Goal: Check status

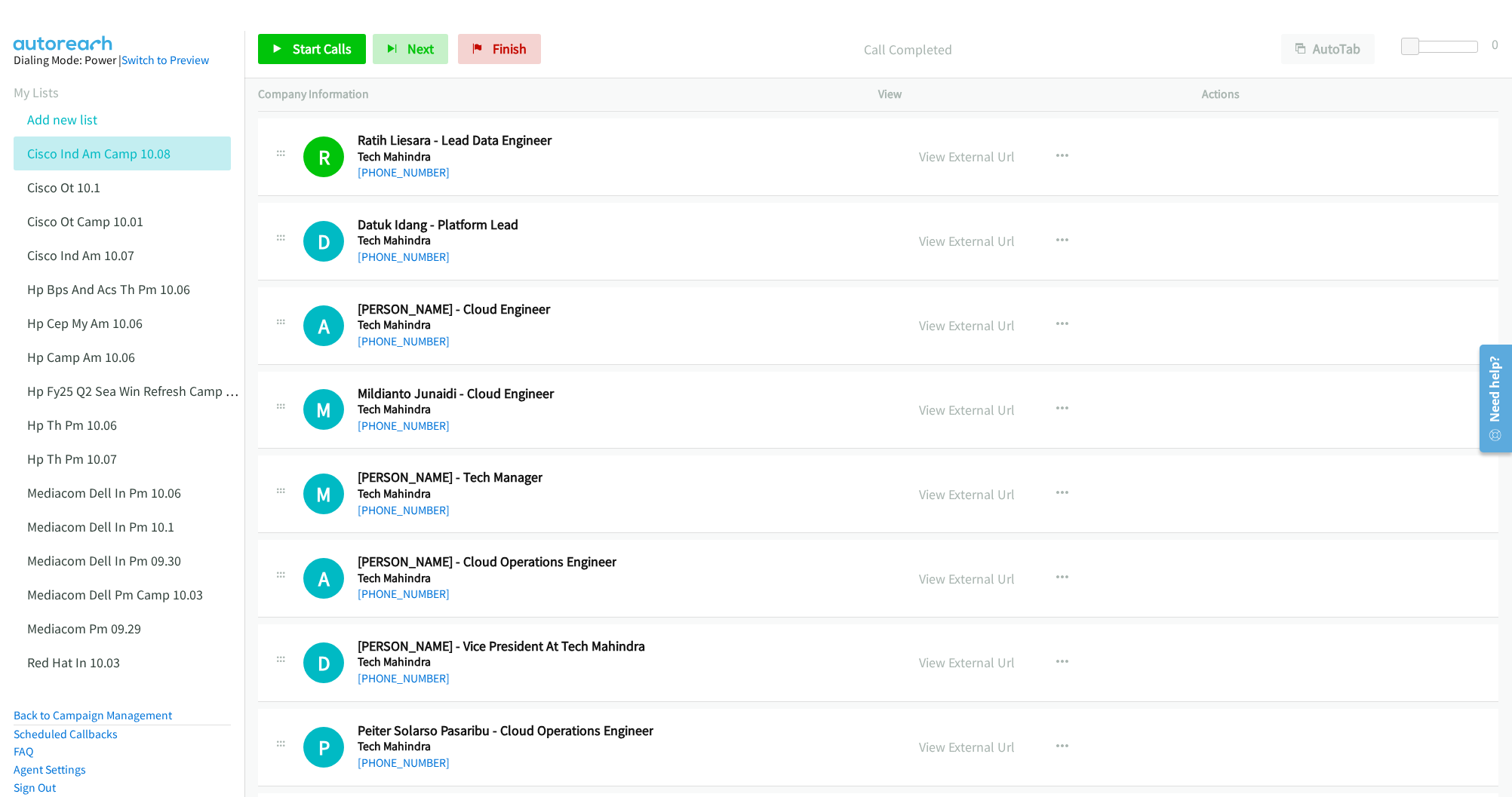
scroll to position [18660, 0]
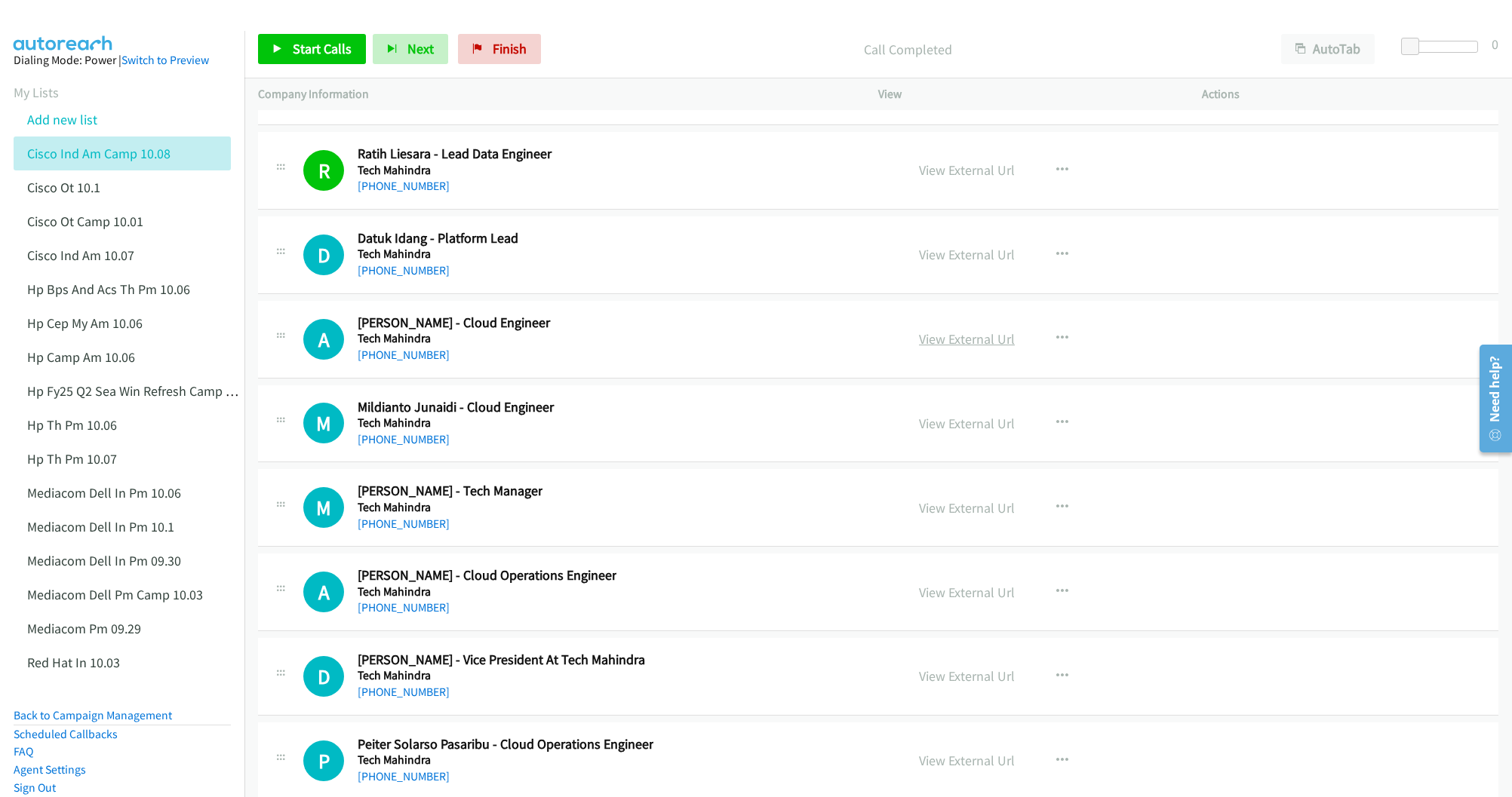
click at [935, 348] on link "View External Url" at bounding box center [967, 339] width 96 height 18
click at [946, 432] on link "View External Url" at bounding box center [967, 423] width 96 height 18
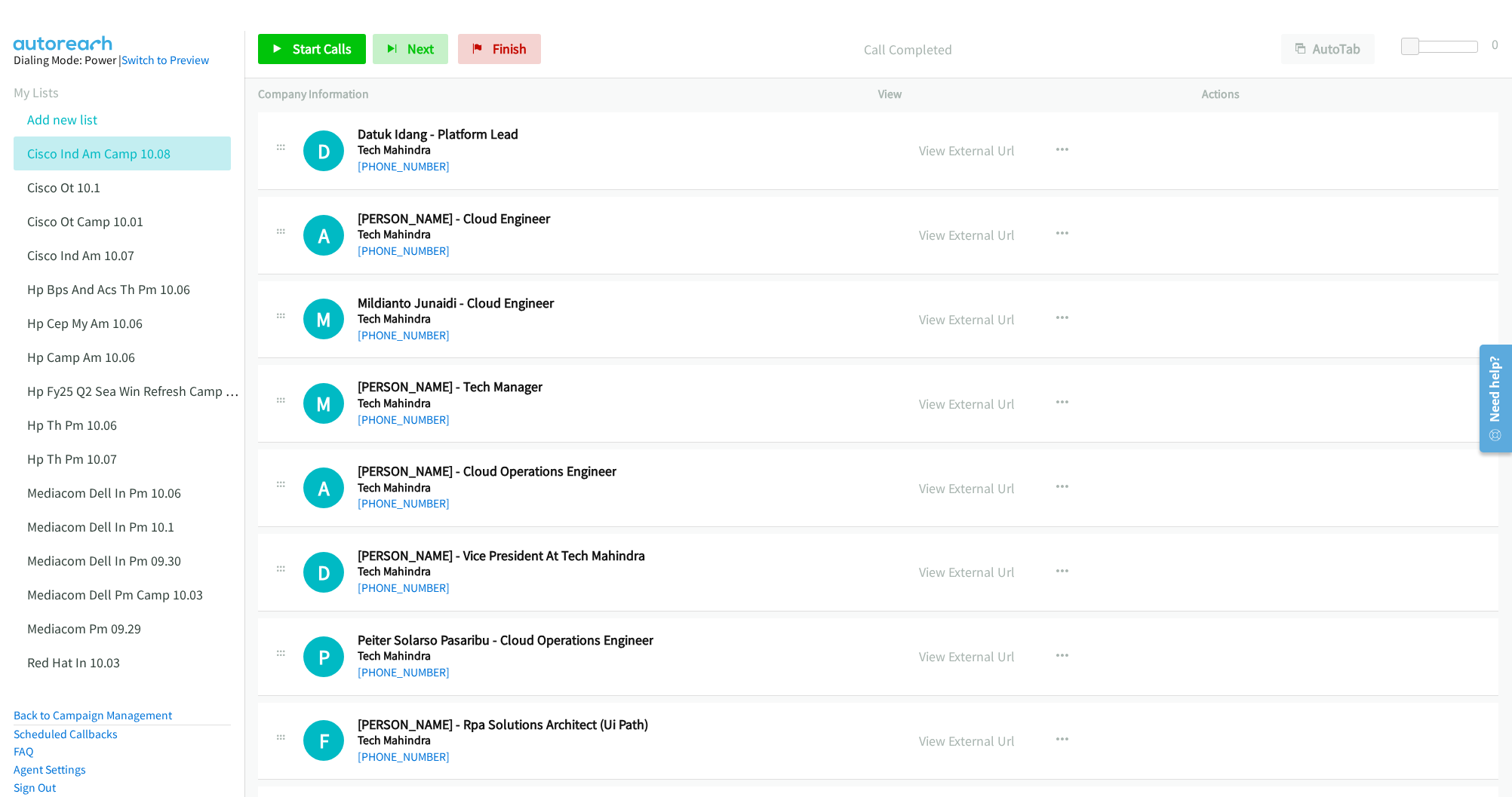
scroll to position [18773, 0]
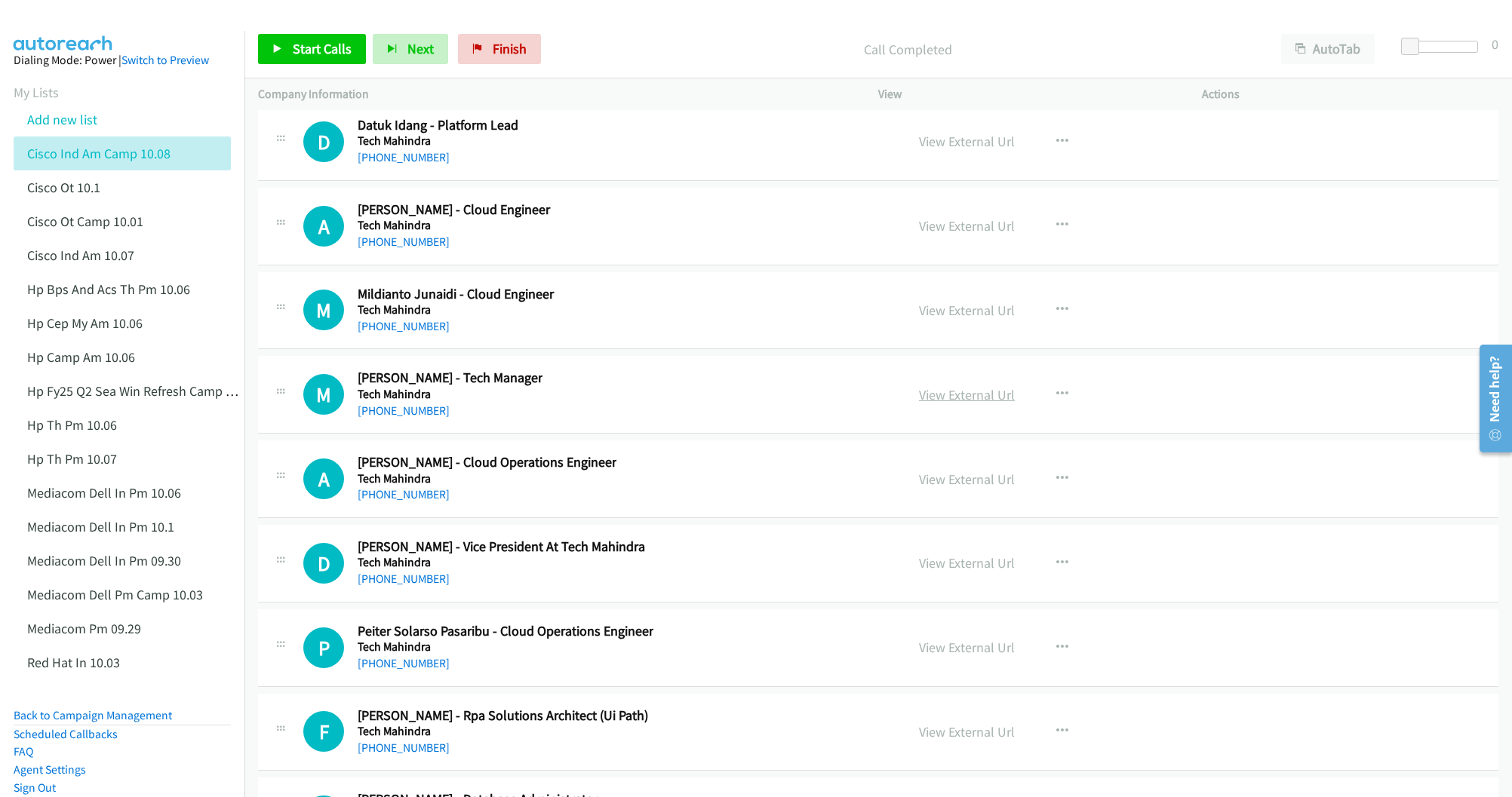
click at [953, 403] on link "View External Url" at bounding box center [967, 395] width 96 height 18
click at [953, 488] on link "View External Url" at bounding box center [967, 479] width 96 height 18
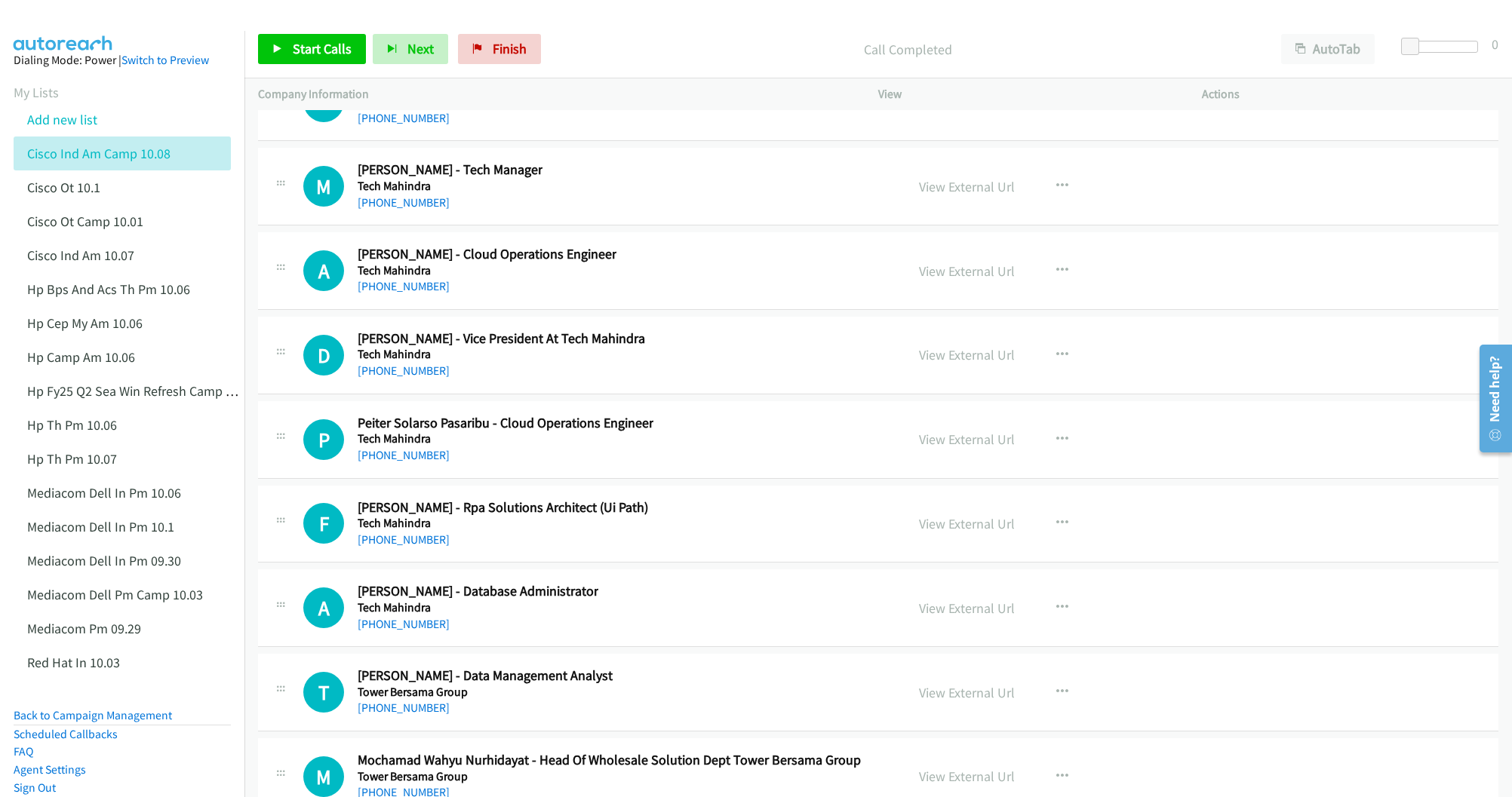
scroll to position [18999, 0]
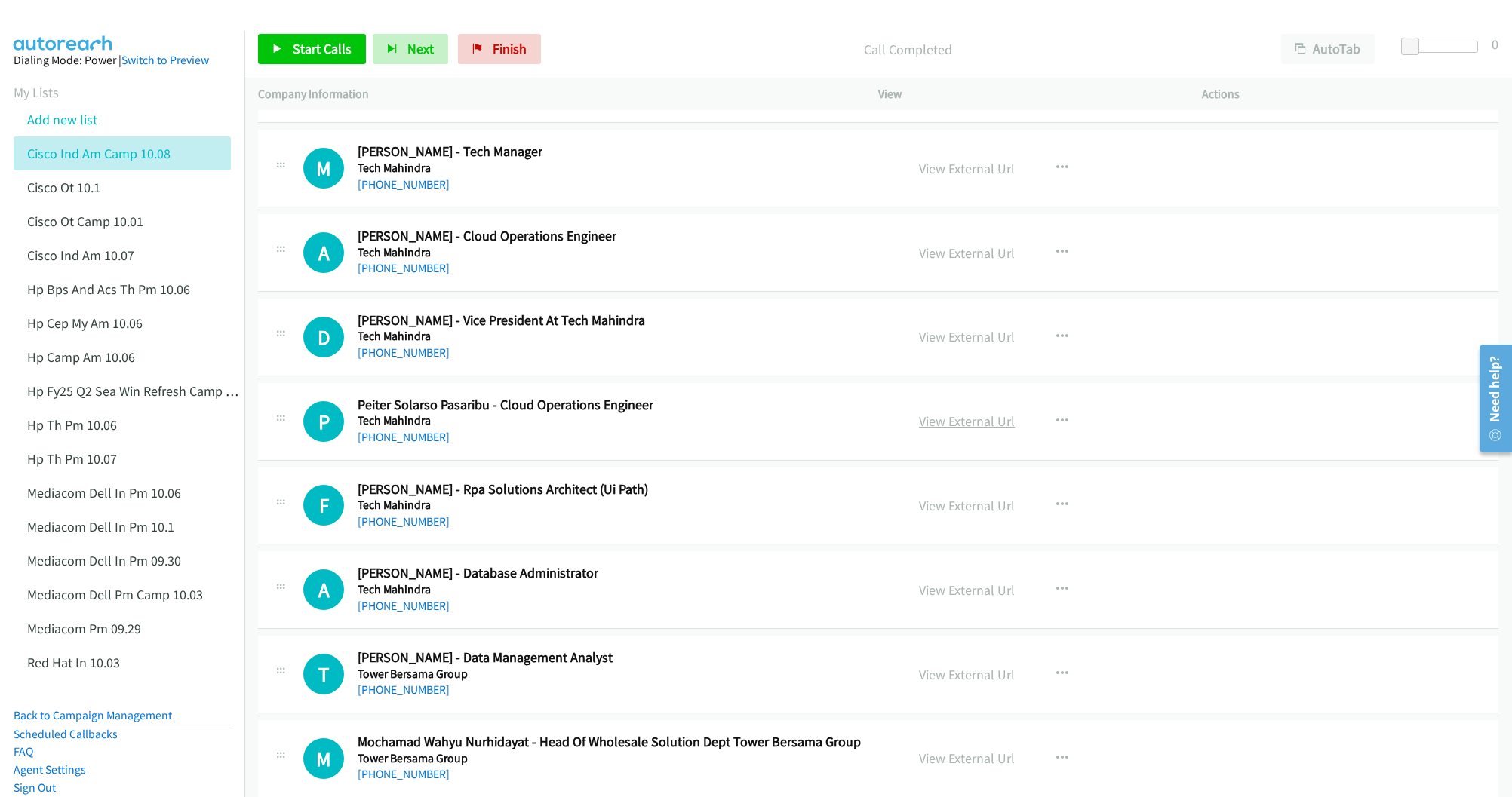
click at [948, 430] on link "View External Url" at bounding box center [967, 421] width 96 height 18
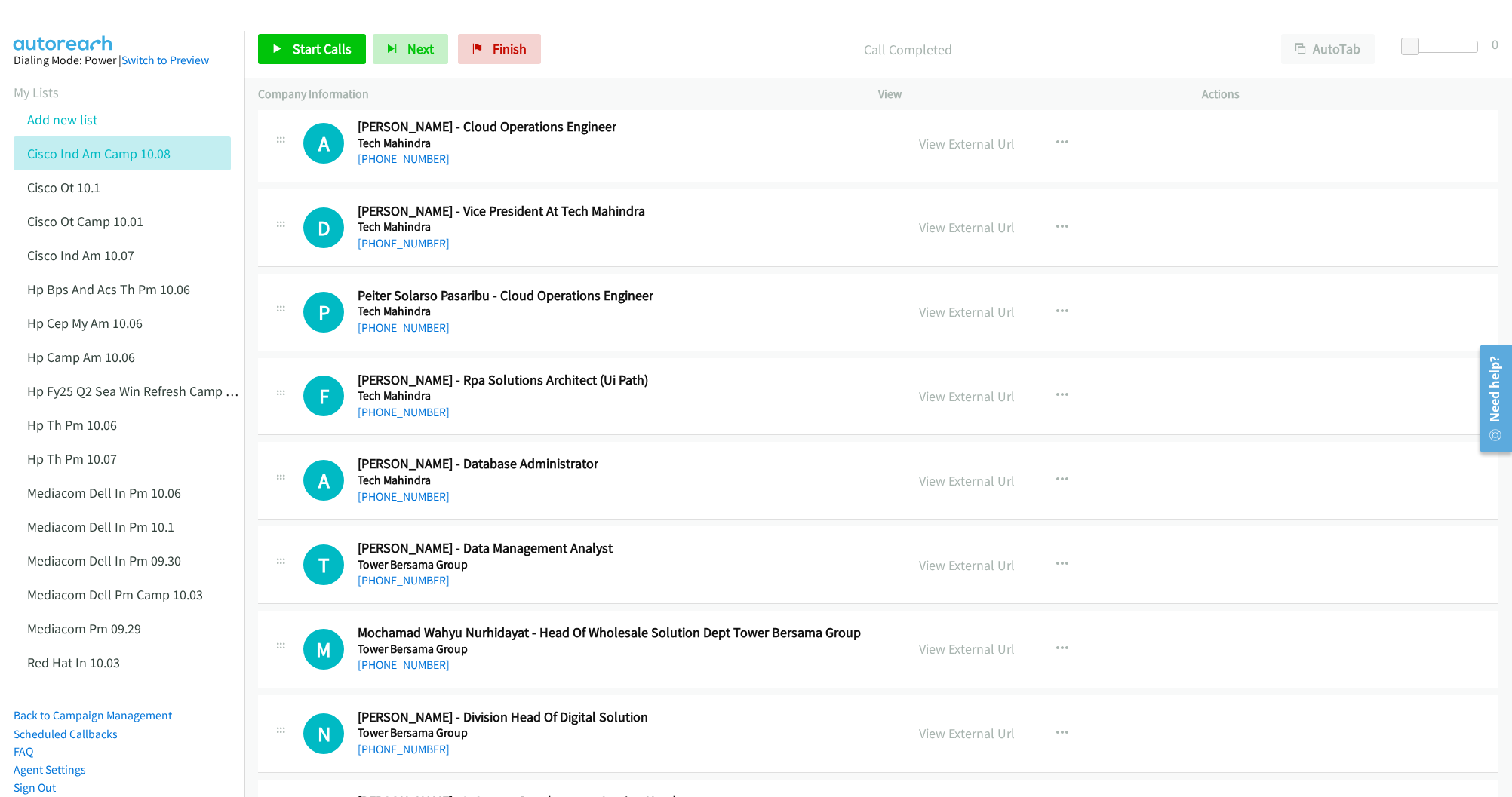
scroll to position [19112, 0]
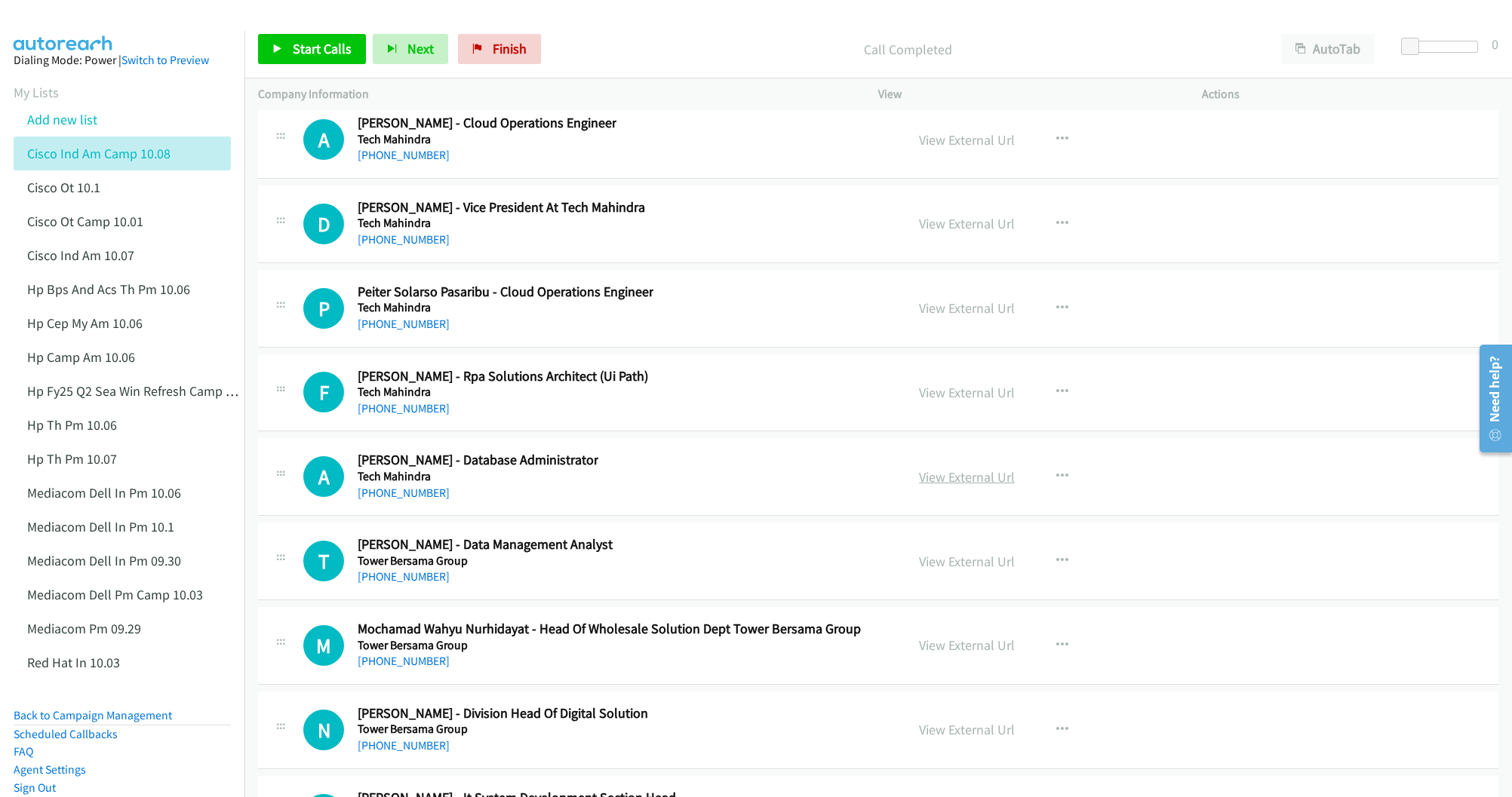
click at [978, 485] on link "View External Url" at bounding box center [967, 477] width 96 height 18
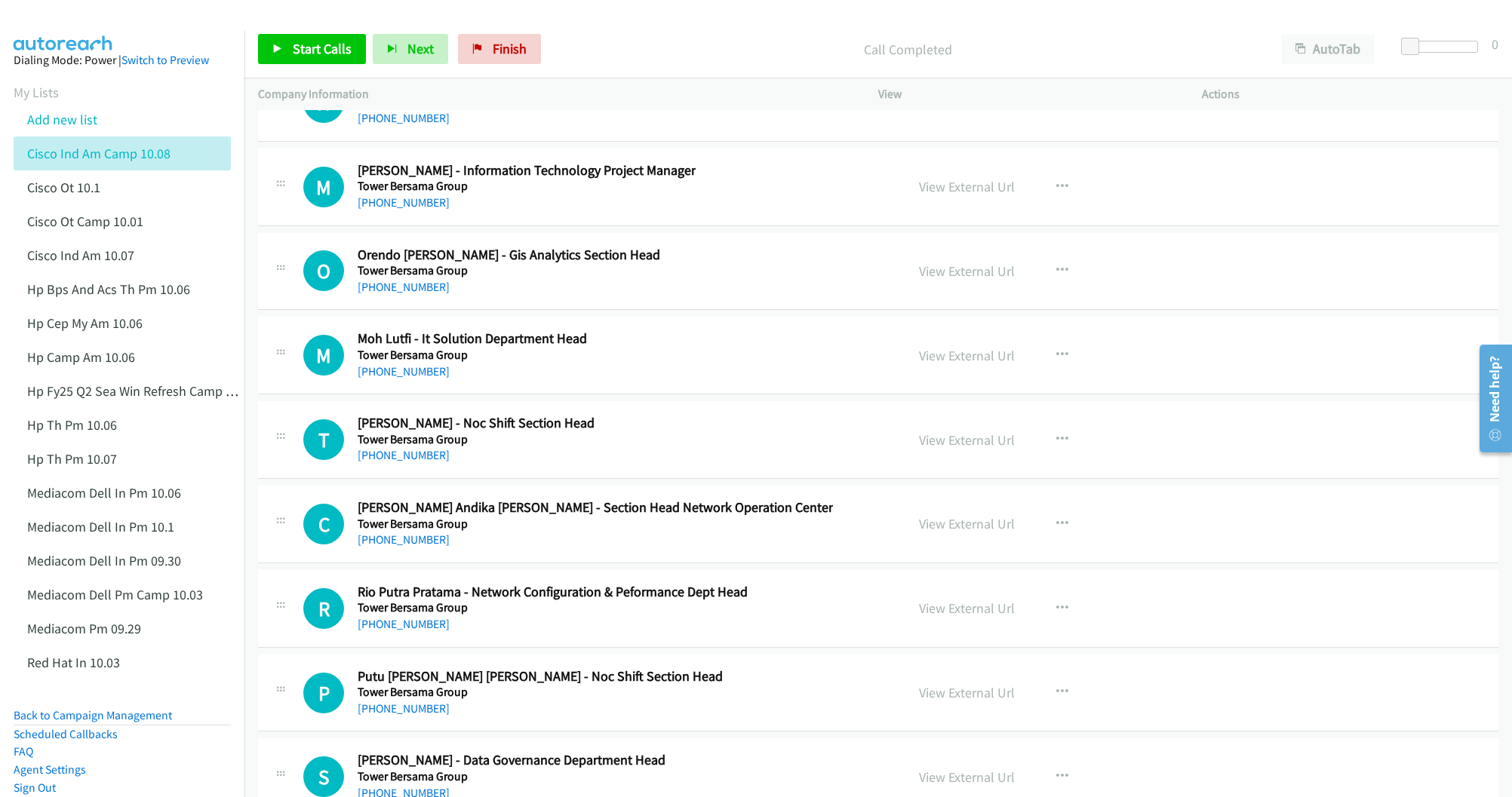
scroll to position [20695, 0]
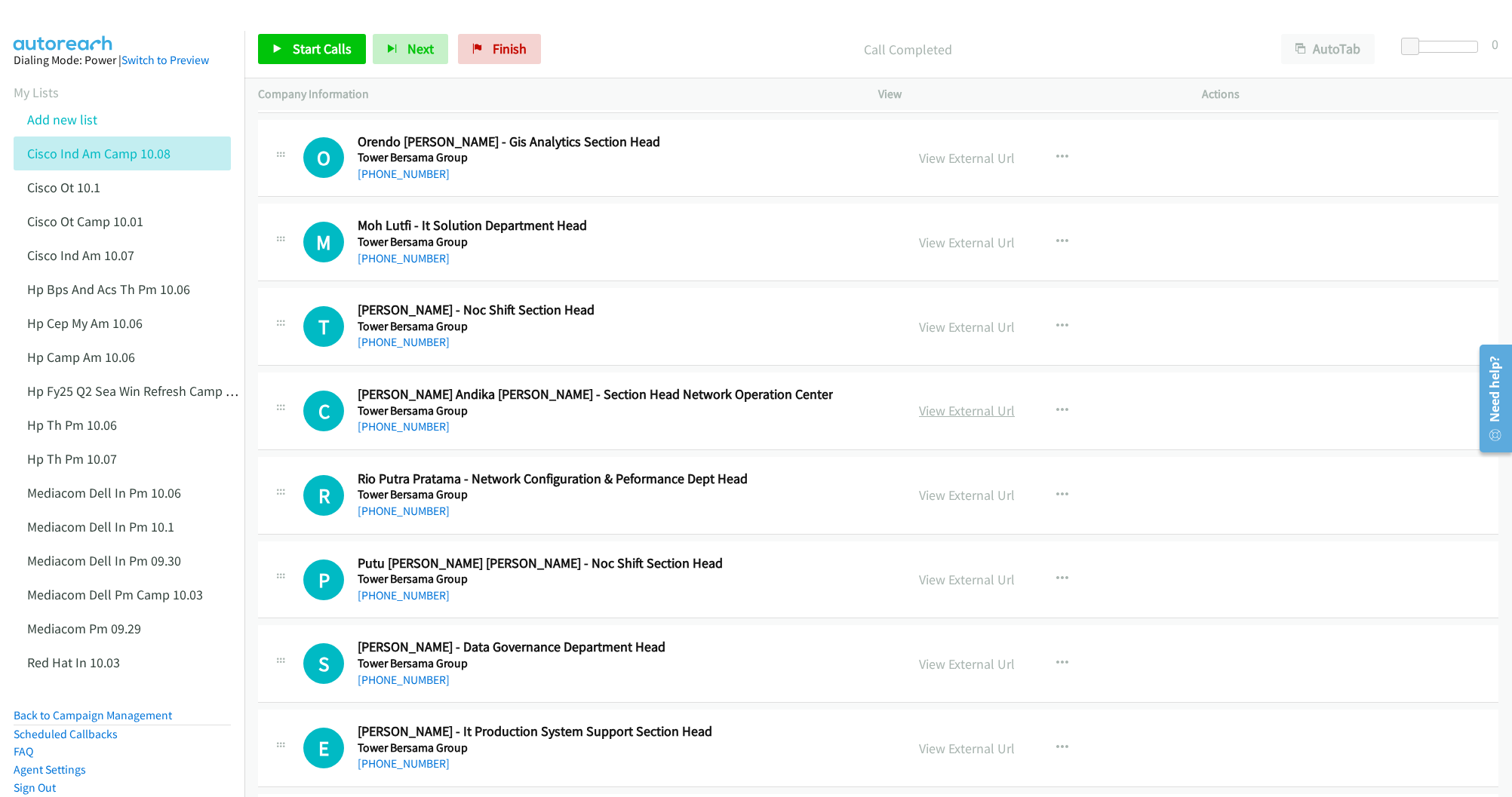
click at [938, 419] on link "View External Url" at bounding box center [967, 410] width 96 height 18
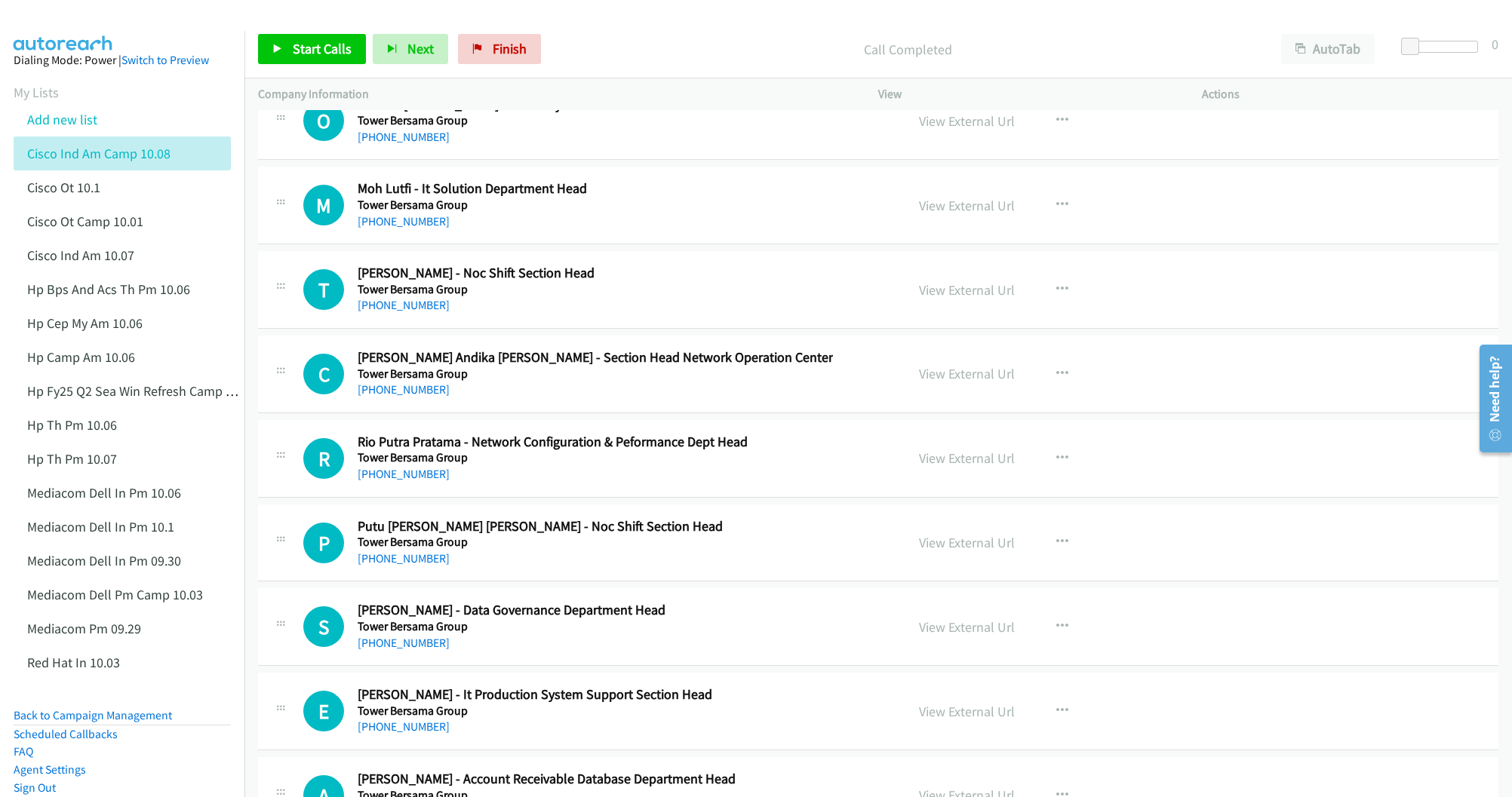
scroll to position [20809, 0]
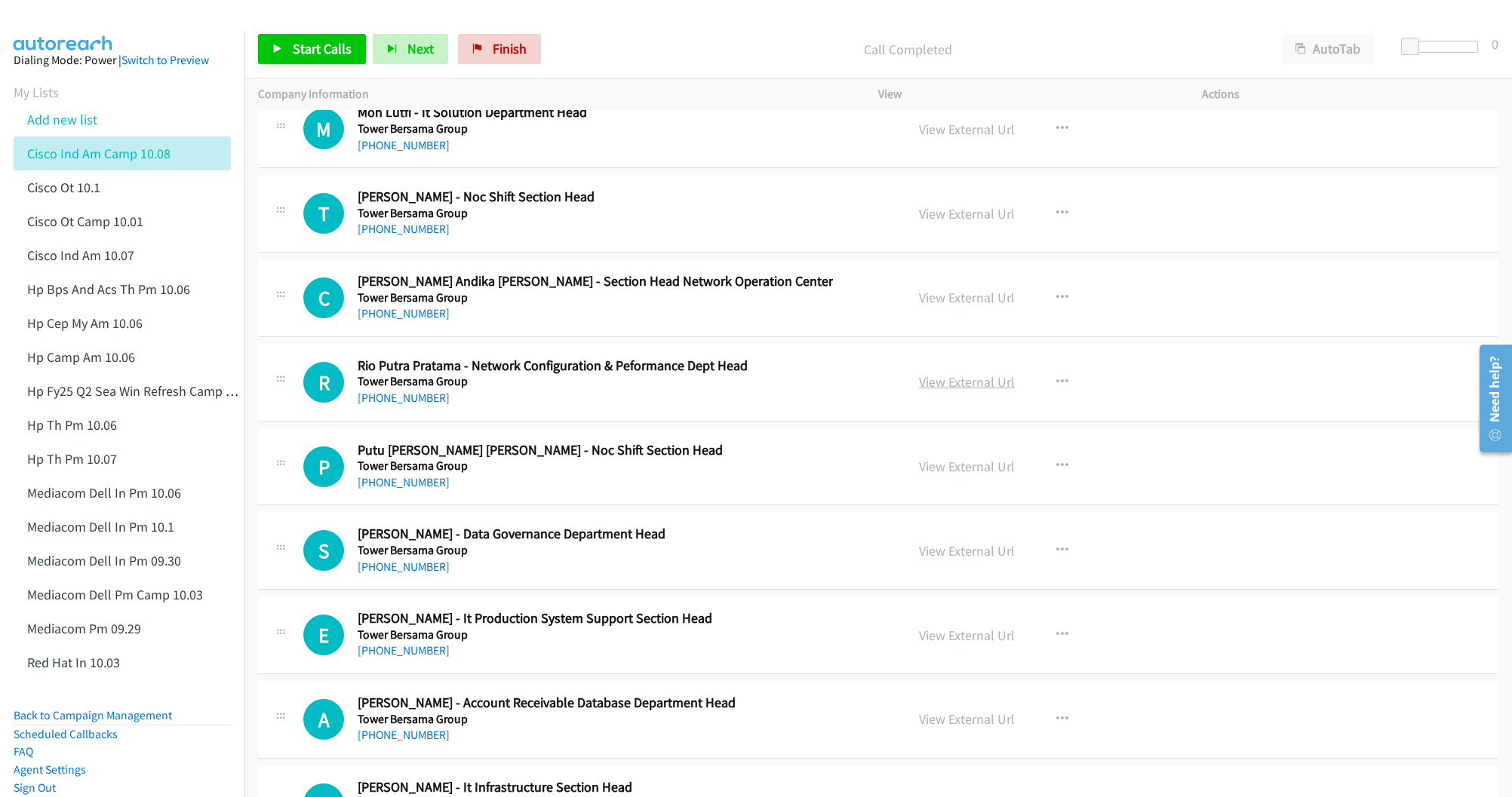
click at [949, 391] on link "View External Url" at bounding box center [967, 382] width 96 height 18
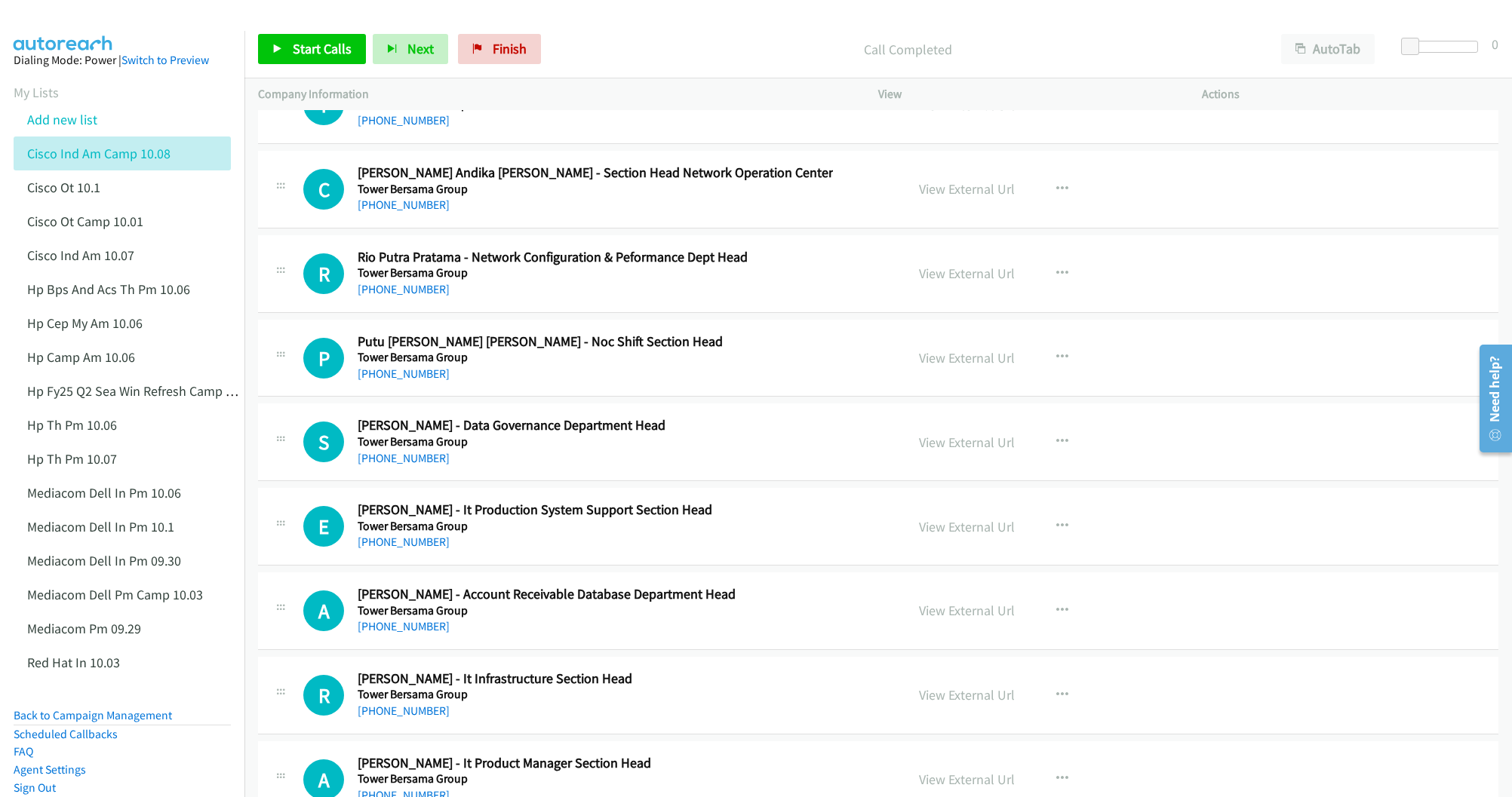
scroll to position [20922, 0]
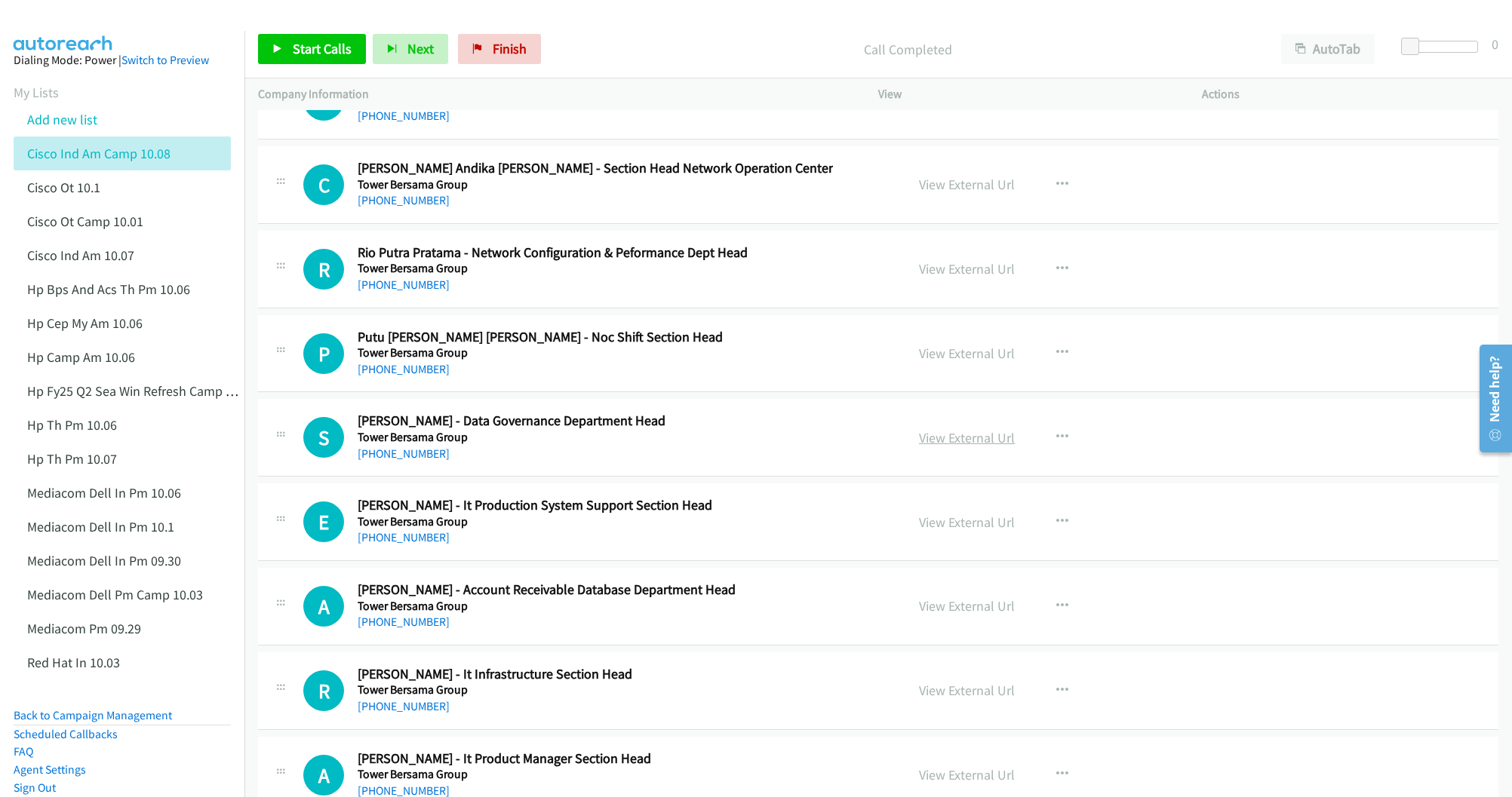
click at [960, 446] on link "View External Url" at bounding box center [967, 438] width 96 height 18
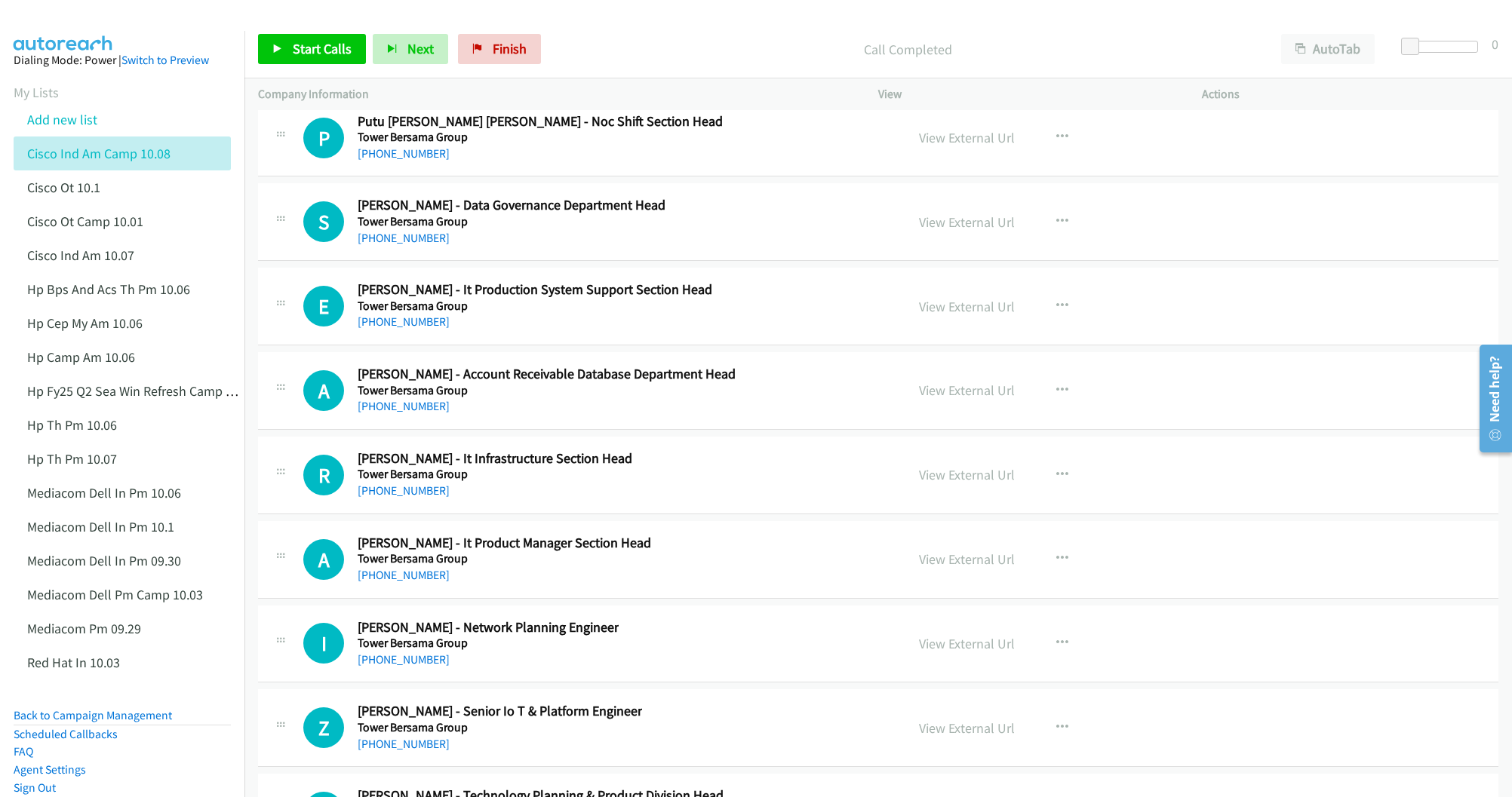
scroll to position [21261, 0]
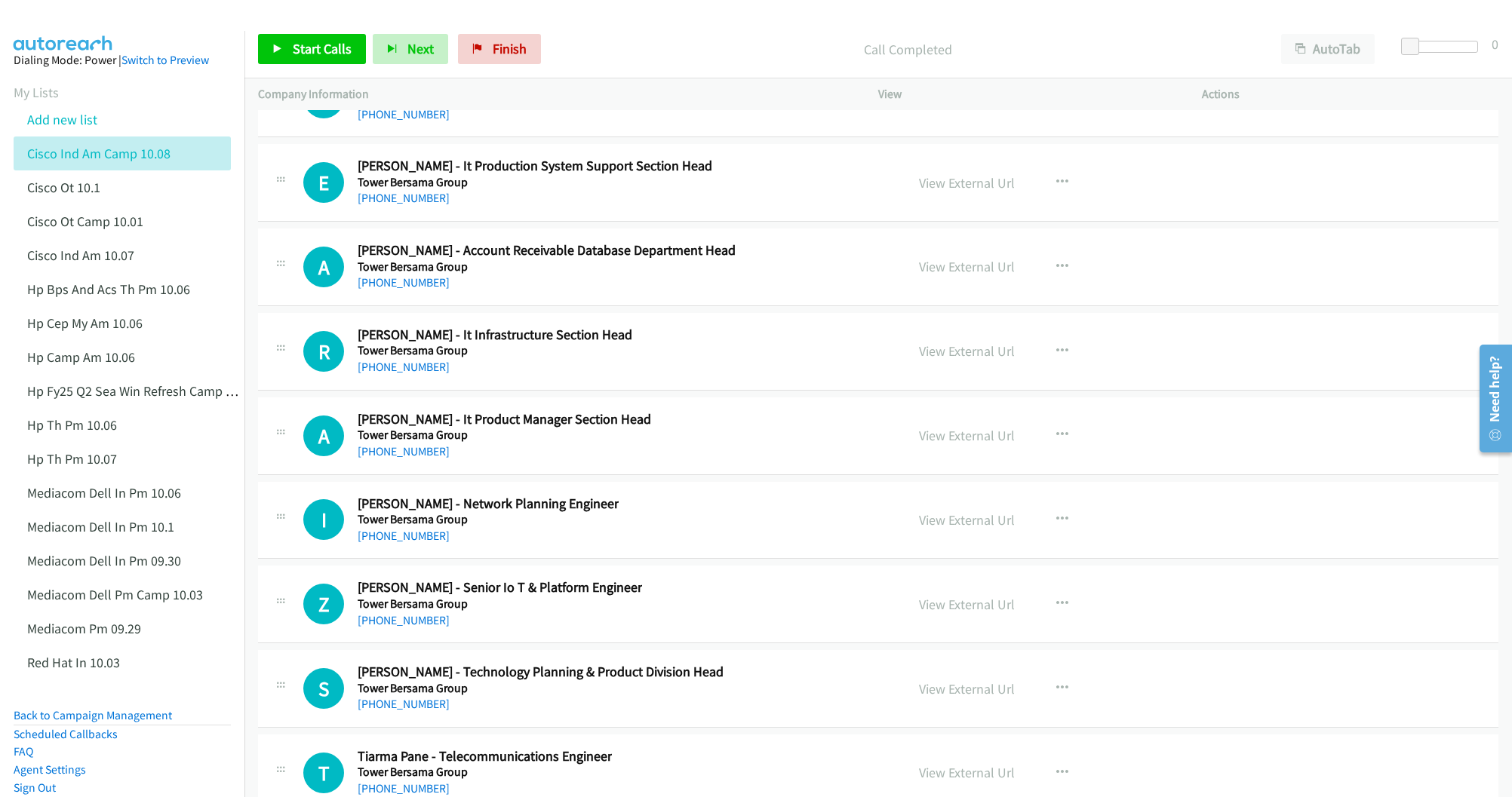
drag, startPoint x: 951, startPoint y: 443, endPoint x: 829, endPoint y: 491, distance: 131.1
click at [953, 359] on link "View External Url" at bounding box center [967, 351] width 96 height 18
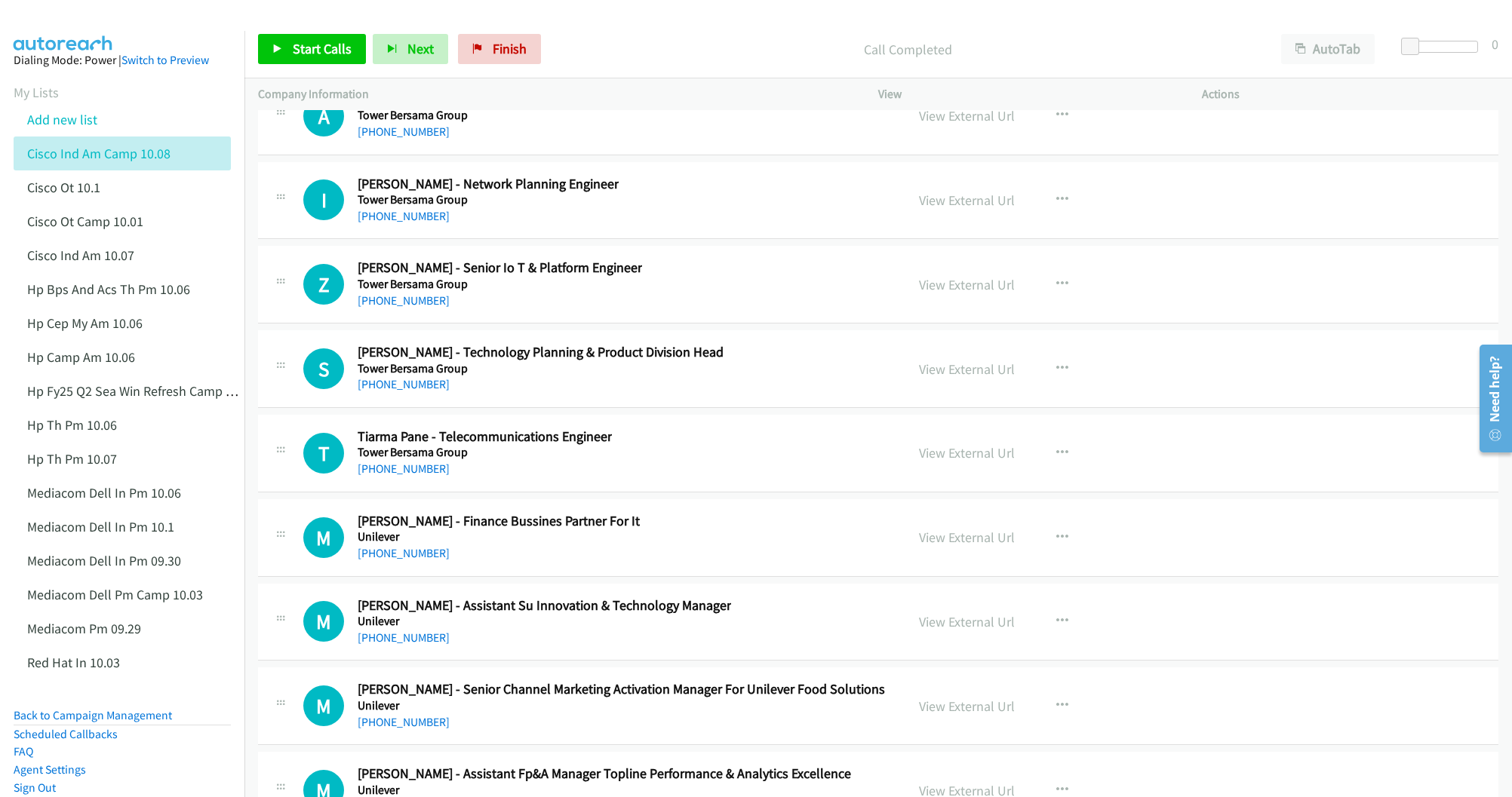
scroll to position [21600, 0]
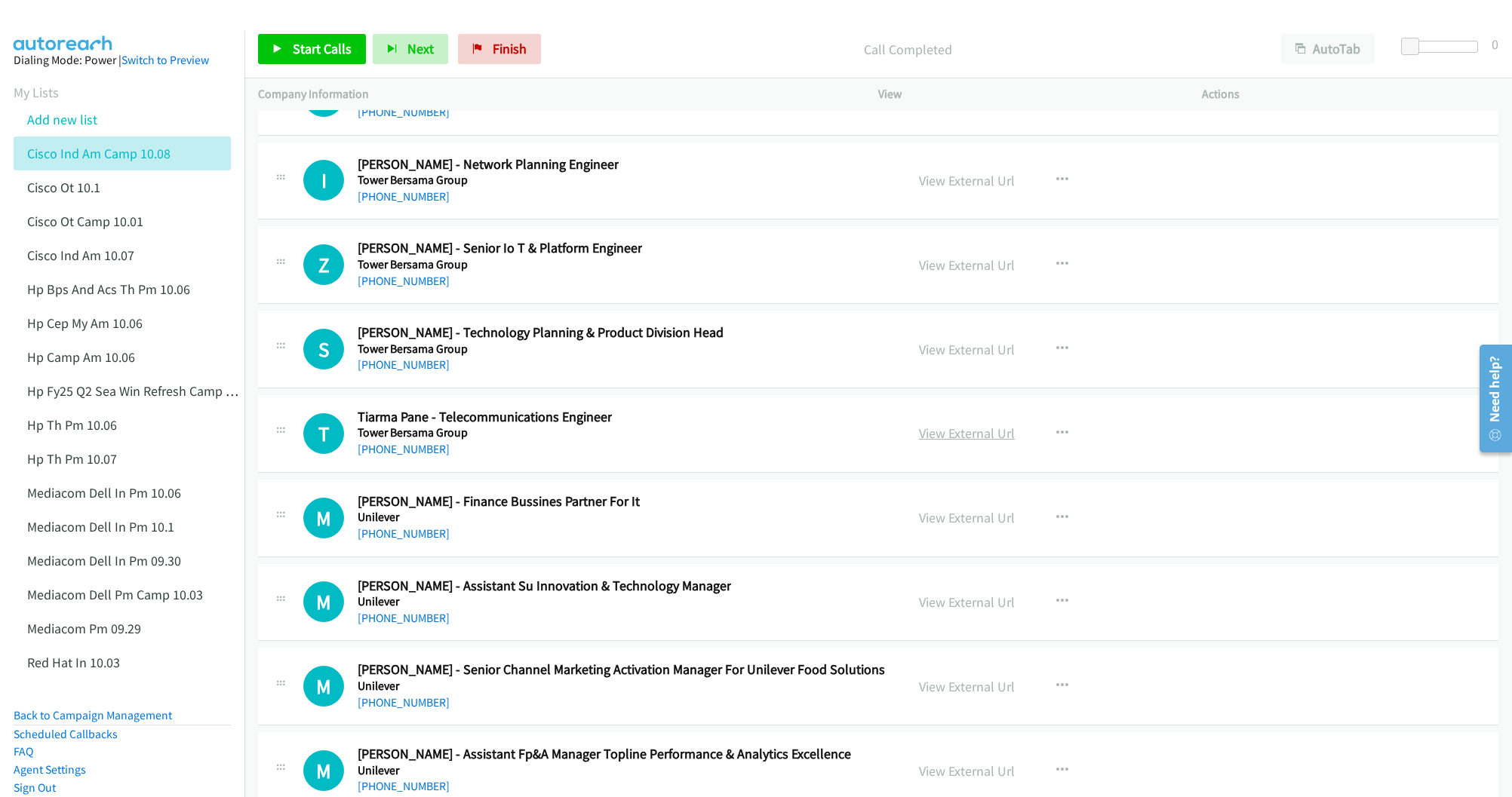
click at [951, 441] on link "View External Url" at bounding box center [967, 433] width 96 height 18
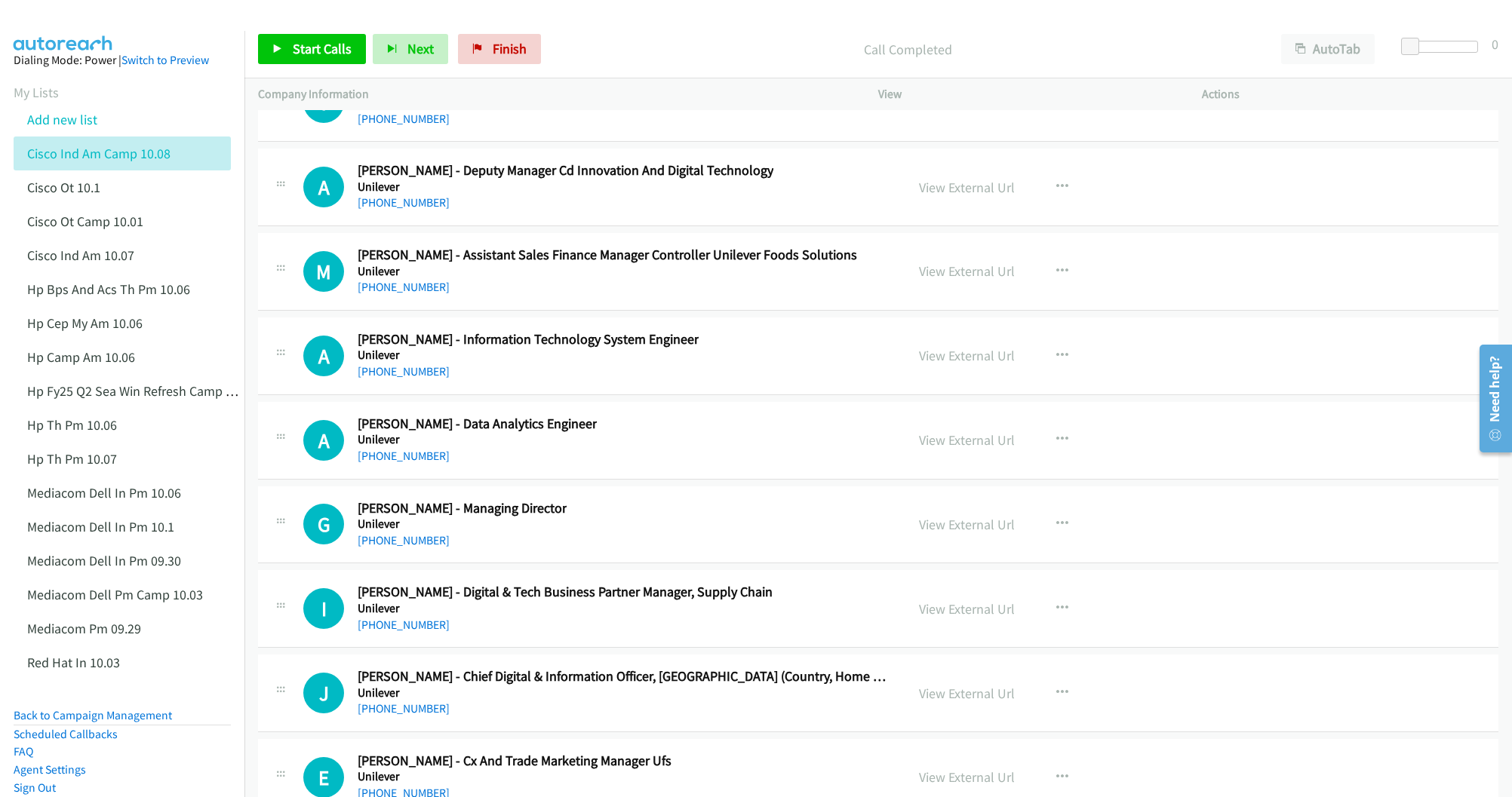
scroll to position [22618, 0]
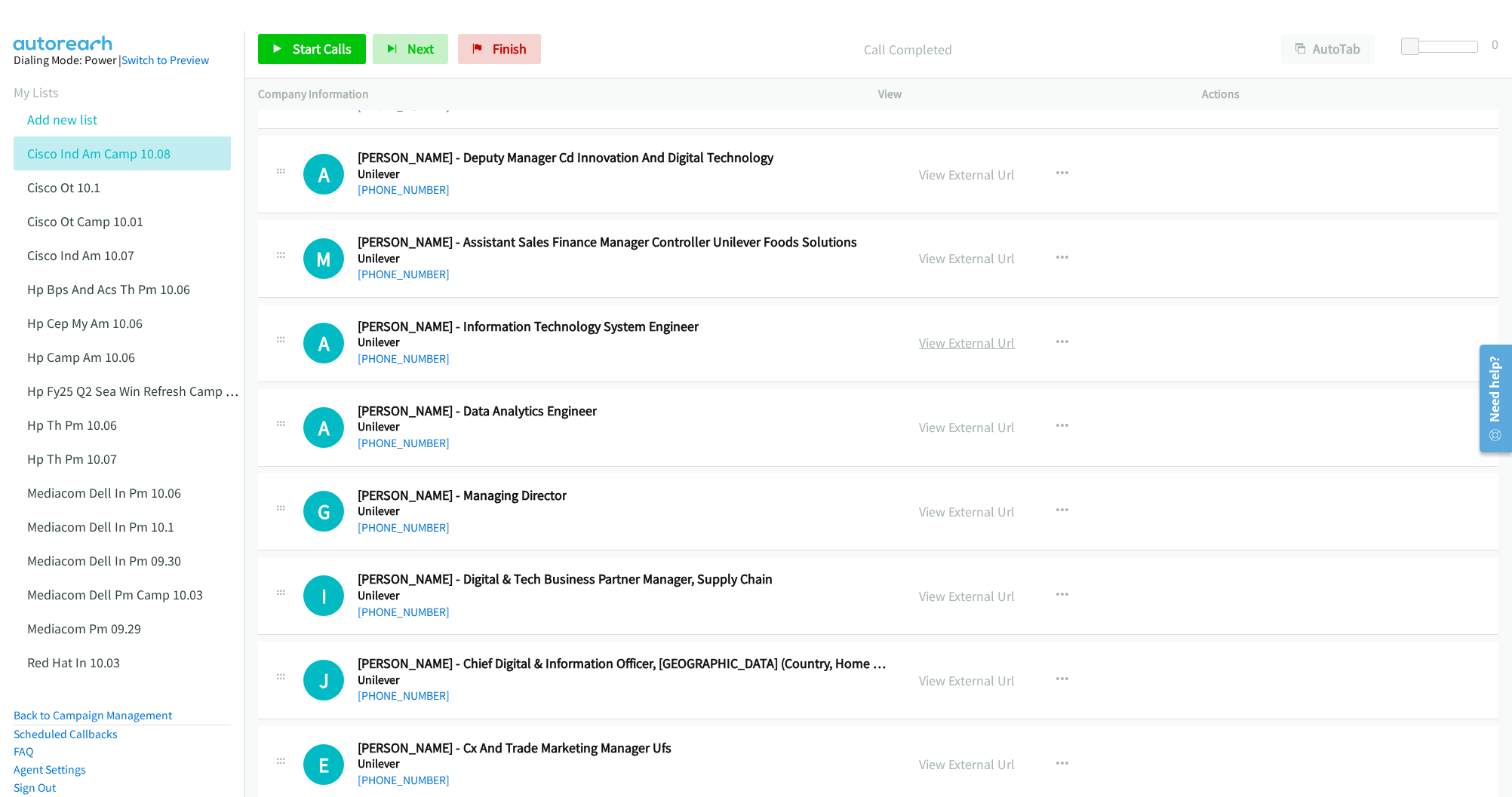
click at [971, 352] on link "View External Url" at bounding box center [967, 342] width 96 height 18
click at [939, 436] on link "View External Url" at bounding box center [967, 427] width 96 height 18
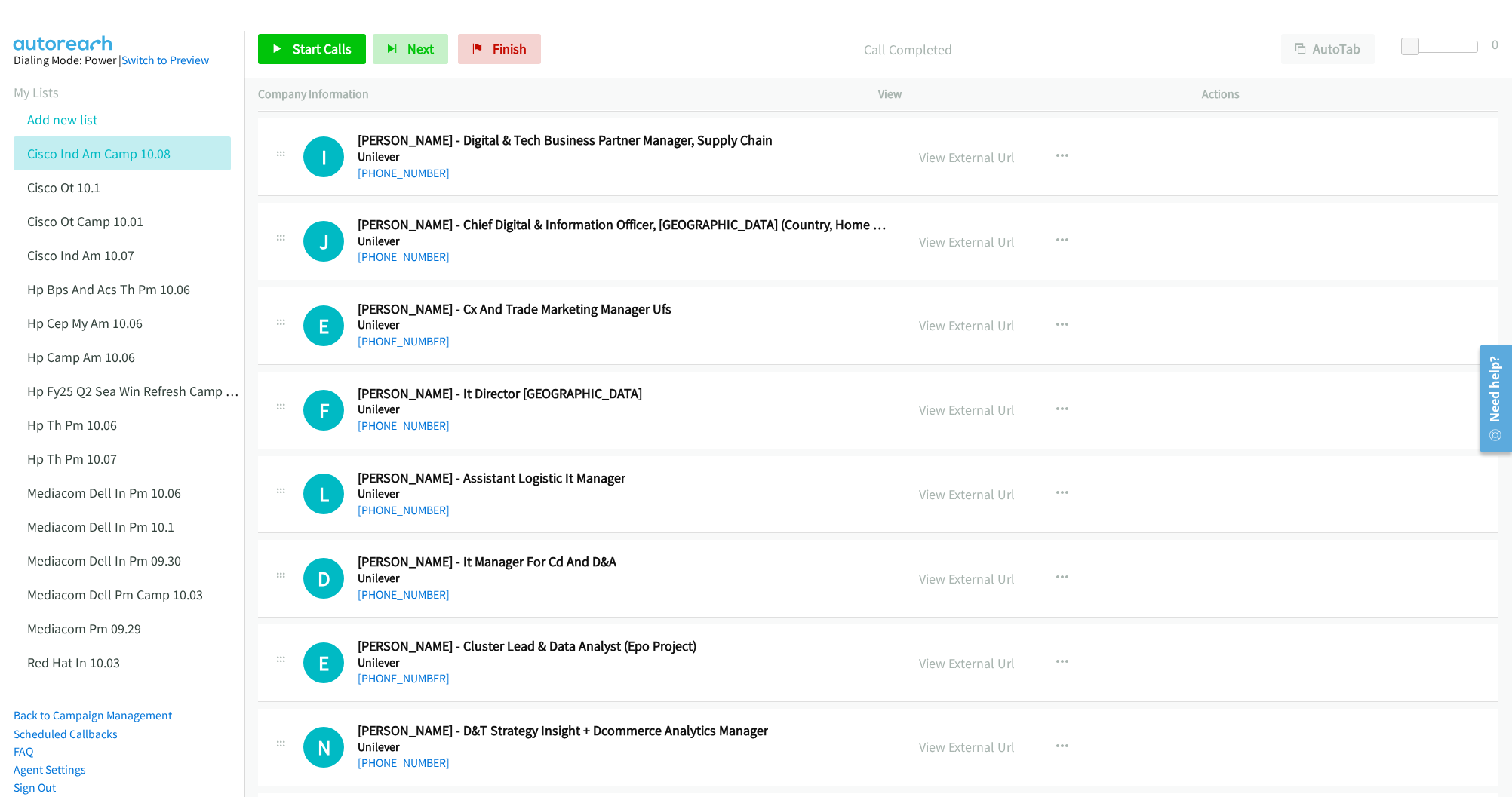
scroll to position [23070, 0]
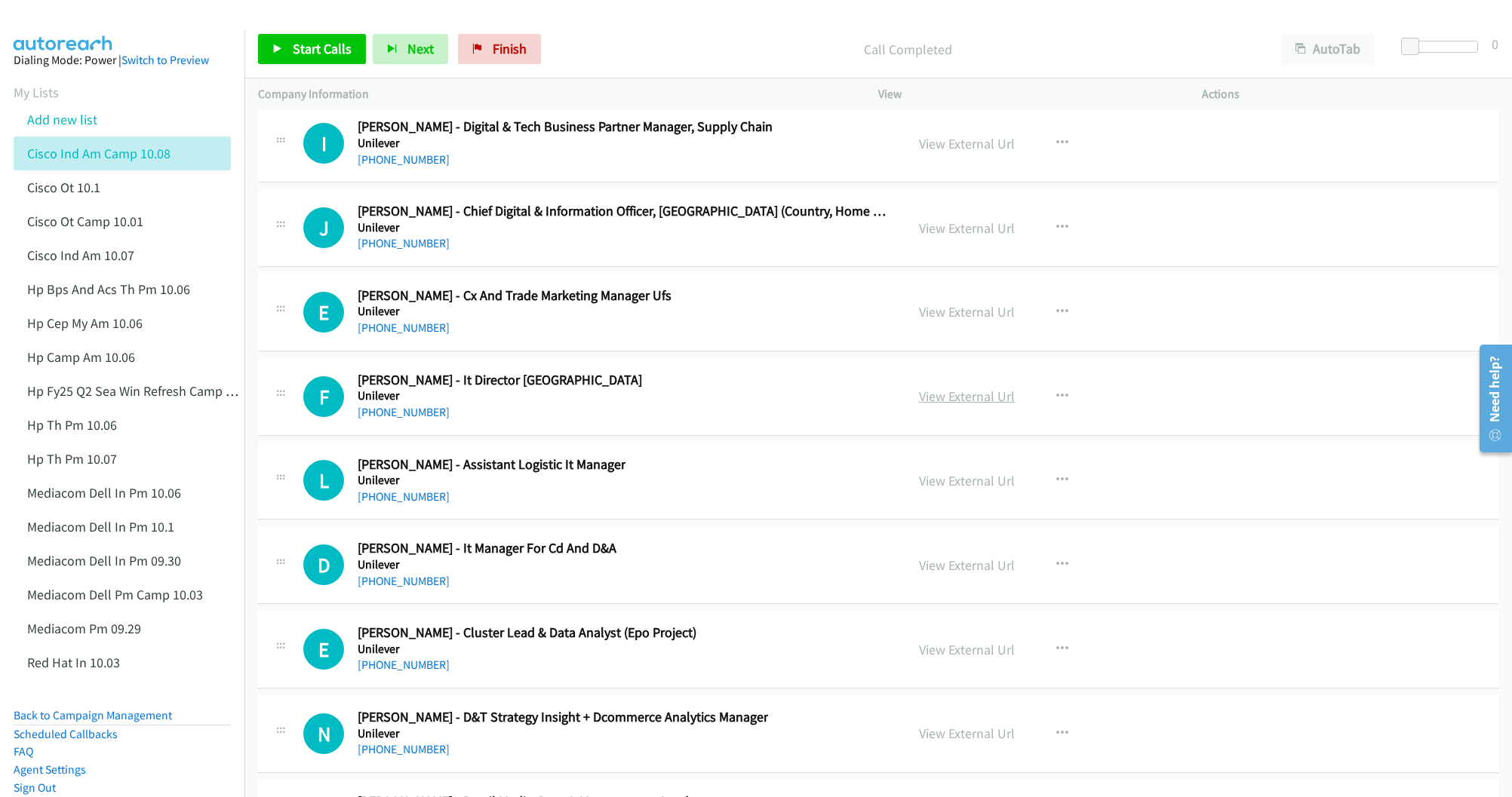
click at [929, 405] on link "View External Url" at bounding box center [967, 396] width 96 height 18
click at [973, 489] on link "View External Url" at bounding box center [967, 481] width 96 height 18
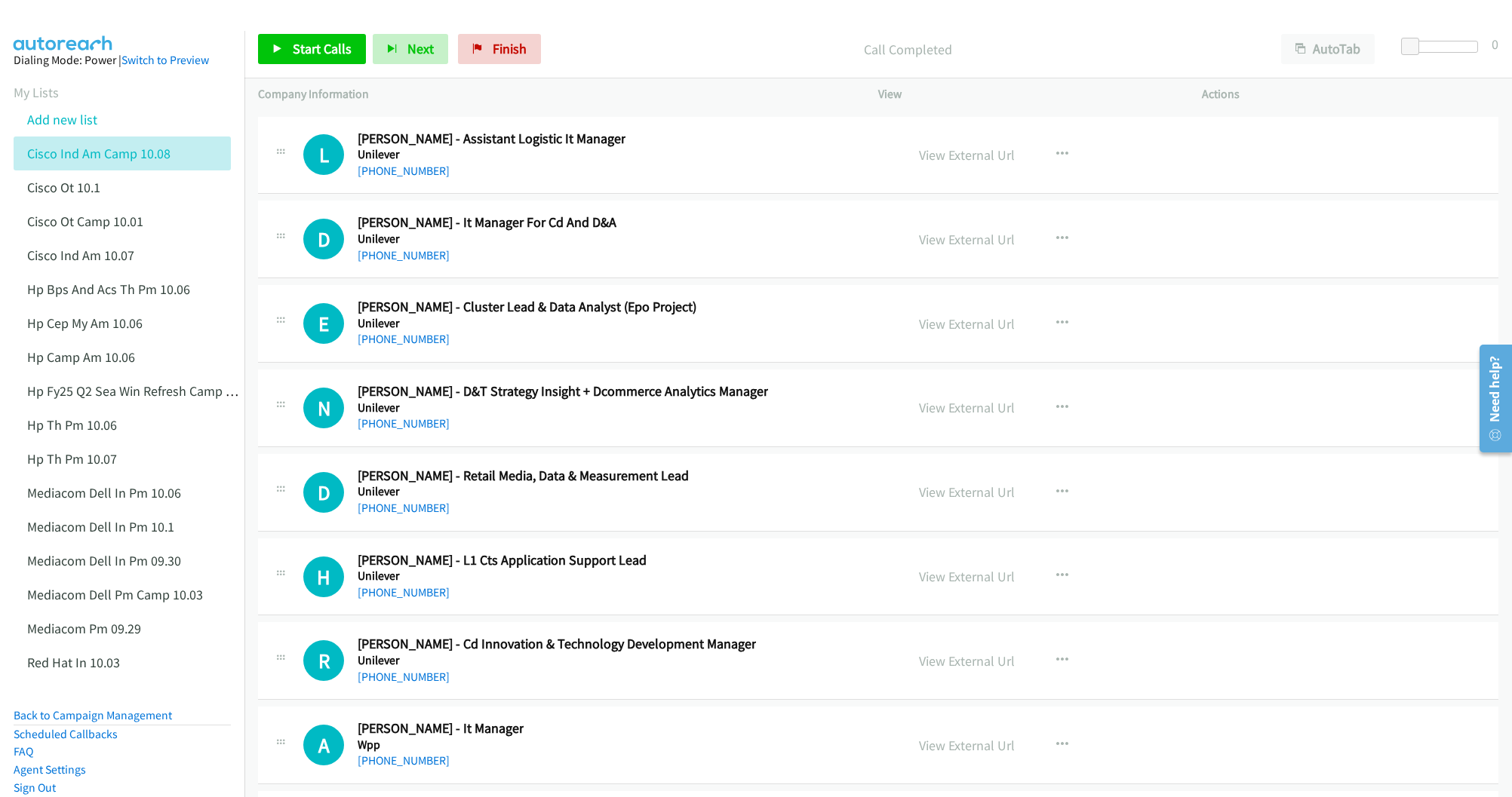
scroll to position [23409, 0]
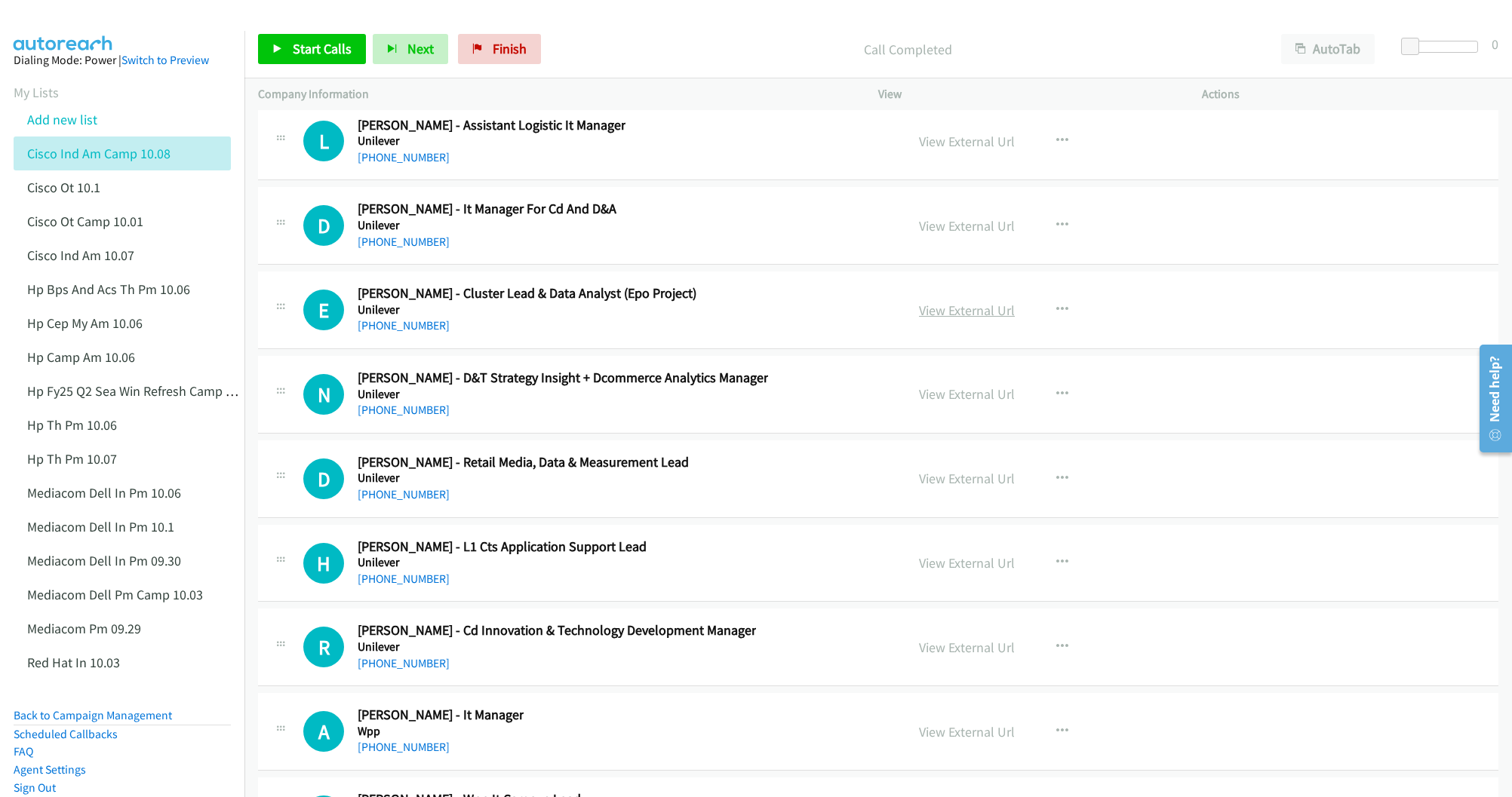
click at [921, 319] on link "View External Url" at bounding box center [967, 310] width 96 height 18
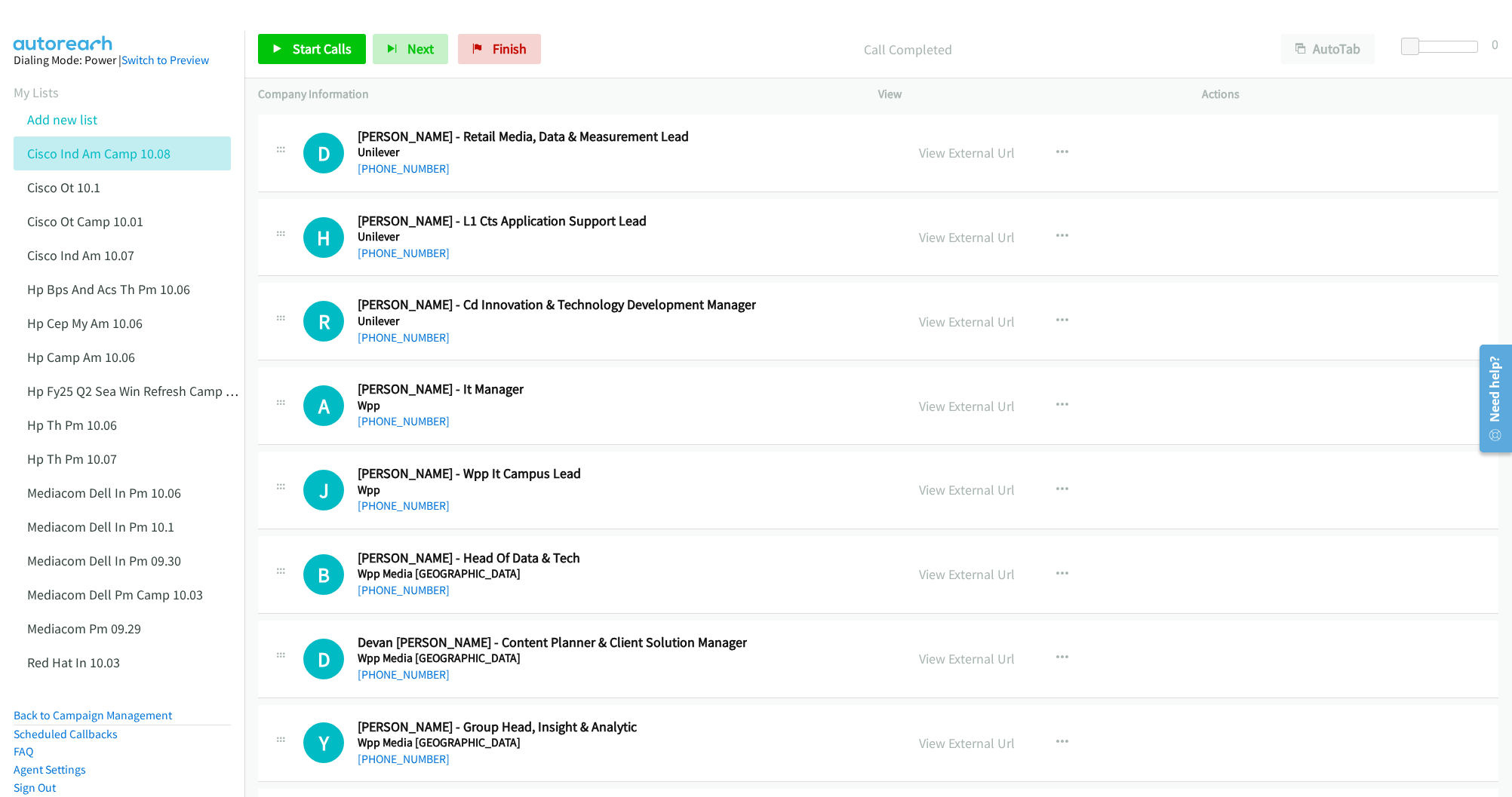
scroll to position [23749, 0]
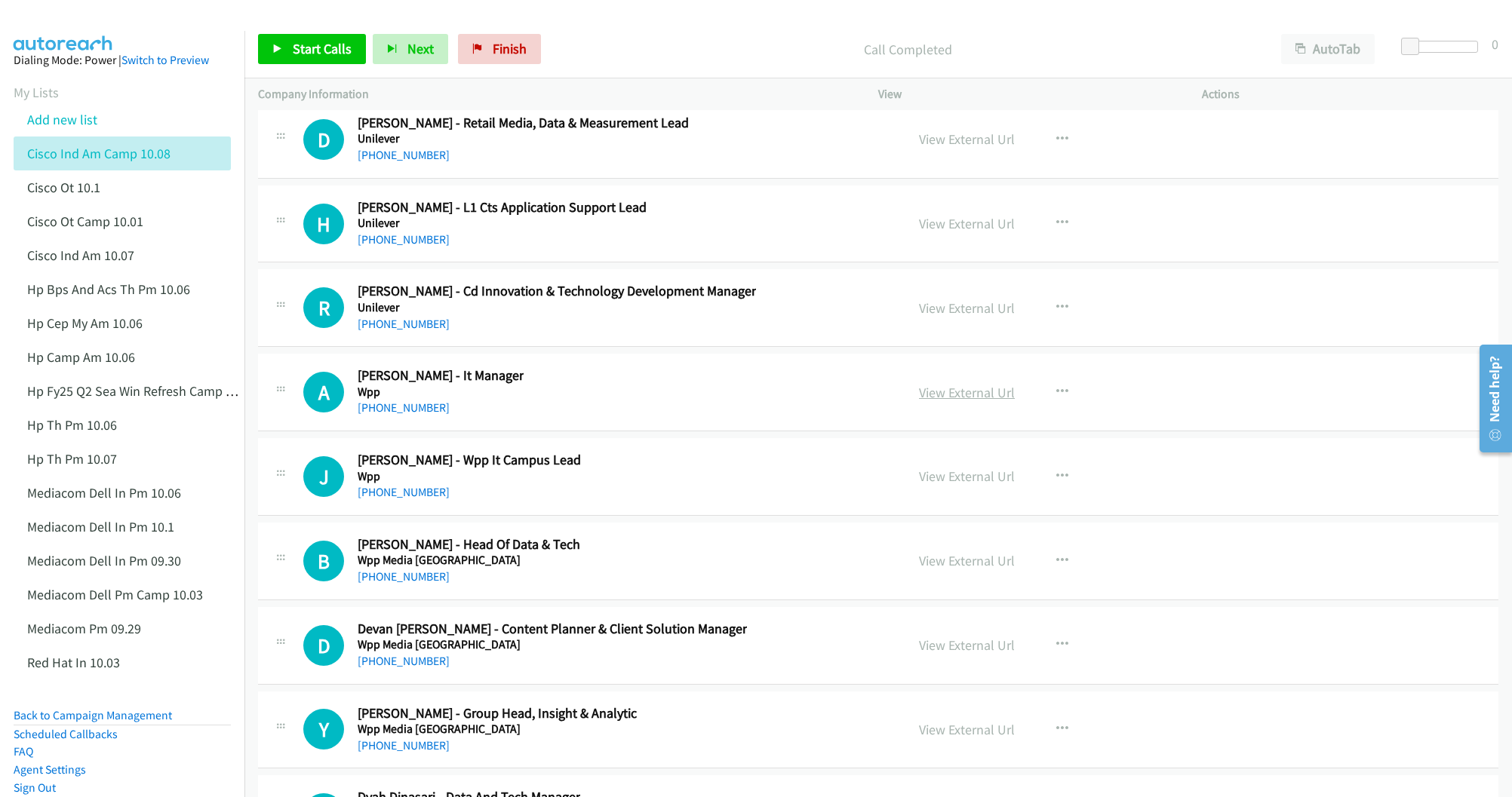
click at [965, 401] on link "View External Url" at bounding box center [967, 392] width 96 height 18
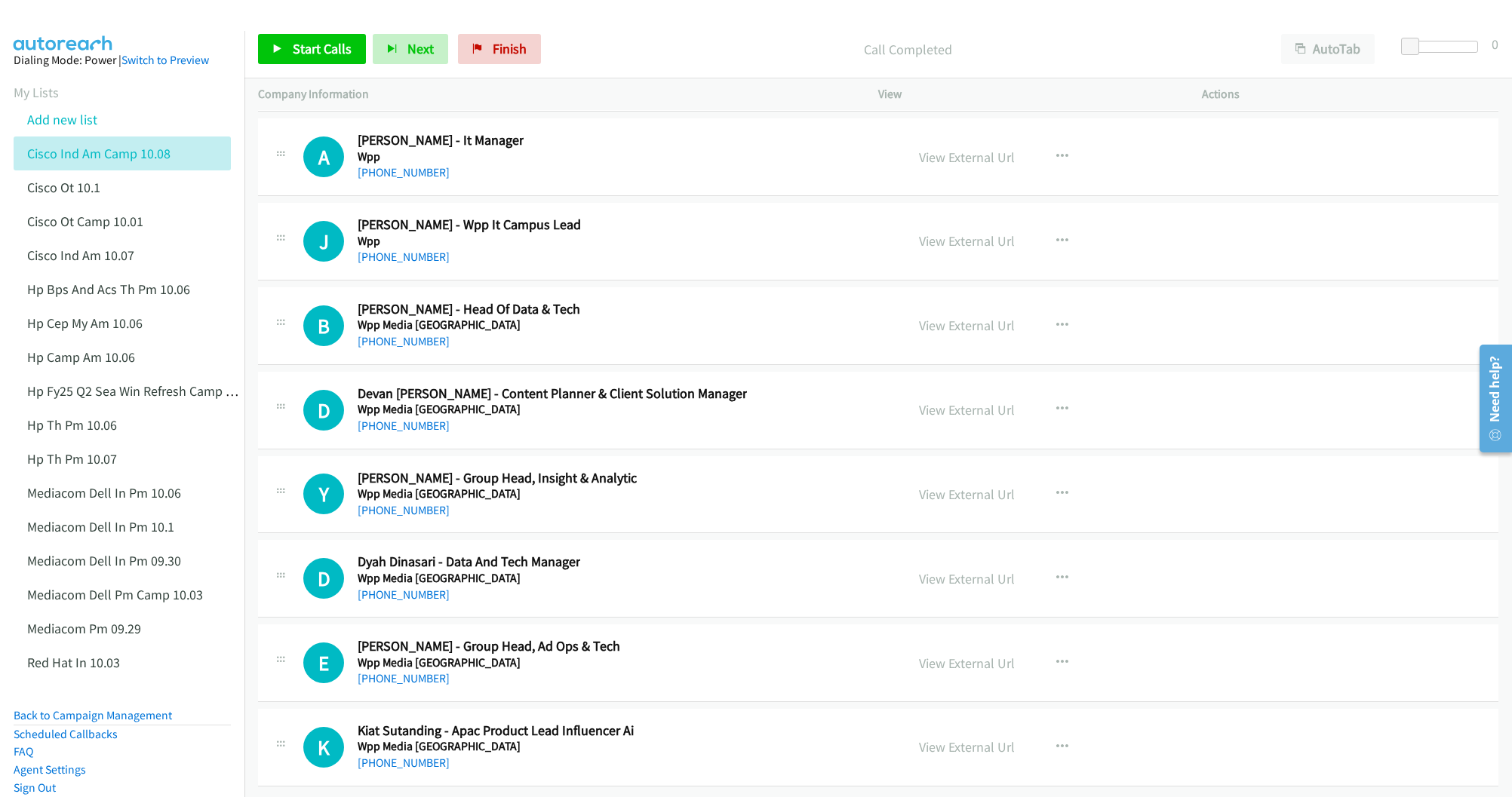
scroll to position [24110, 0]
click at [933, 570] on link "View External Url" at bounding box center [967, 578] width 96 height 18
